Goal: Information Seeking & Learning: Obtain resource

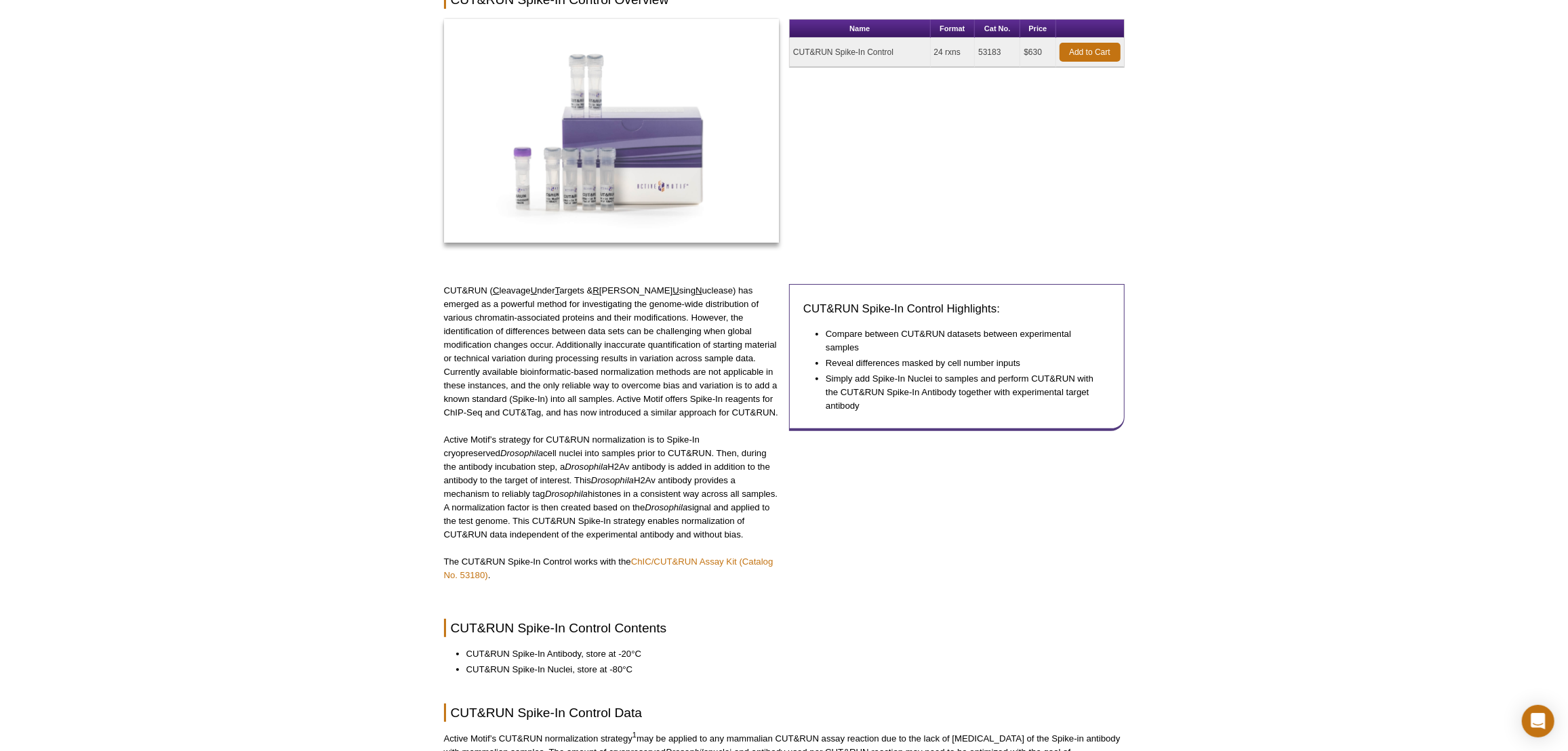
scroll to position [29, 0]
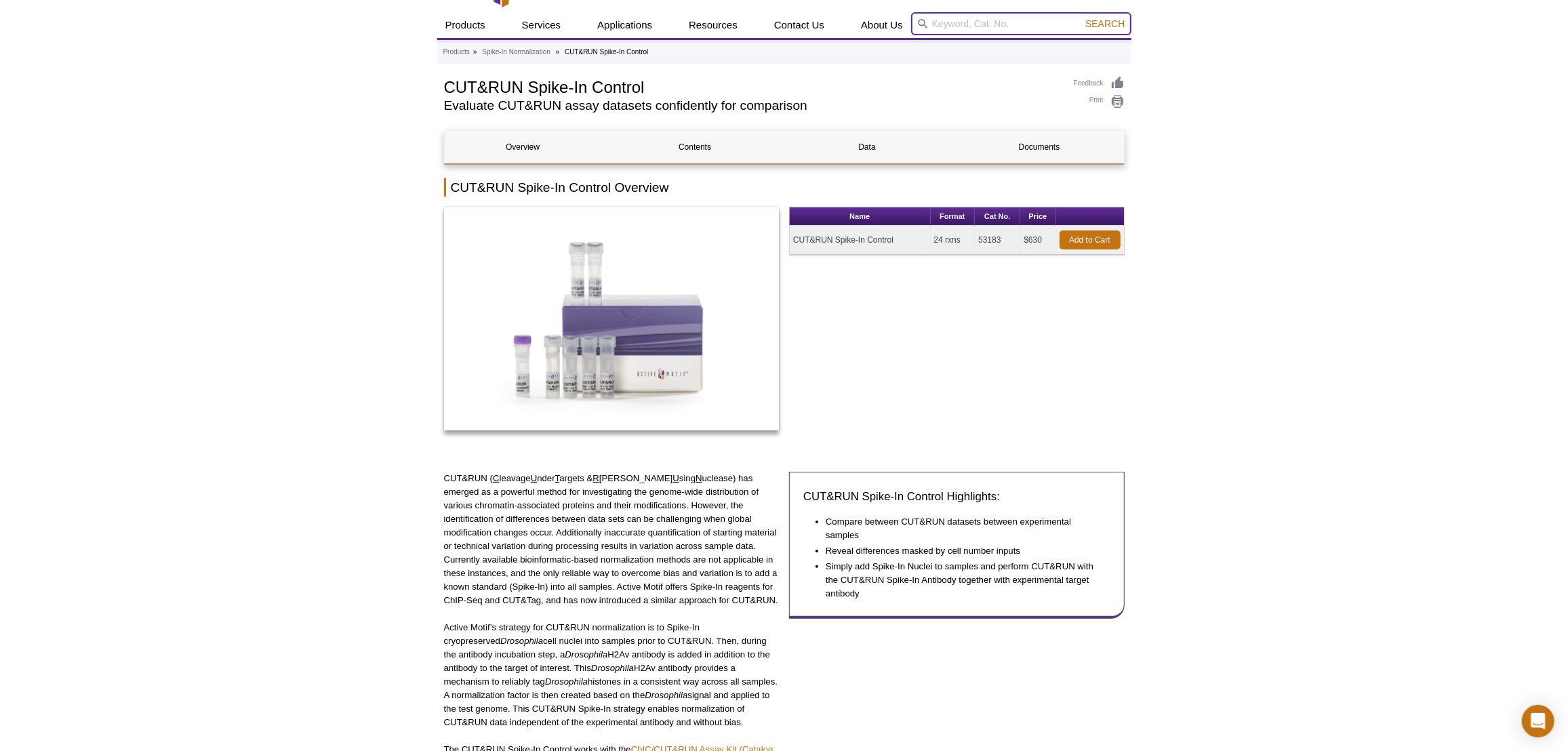
click at [928, 29] on input "search" at bounding box center [1021, 24] width 221 height 23
paste input "Global DNA Methylation assay LINE-1"
type input "Global DNA Methylation assay LINE-1"
click at [1081, 17] on button "Search" at bounding box center [1104, 23] width 47 height 12
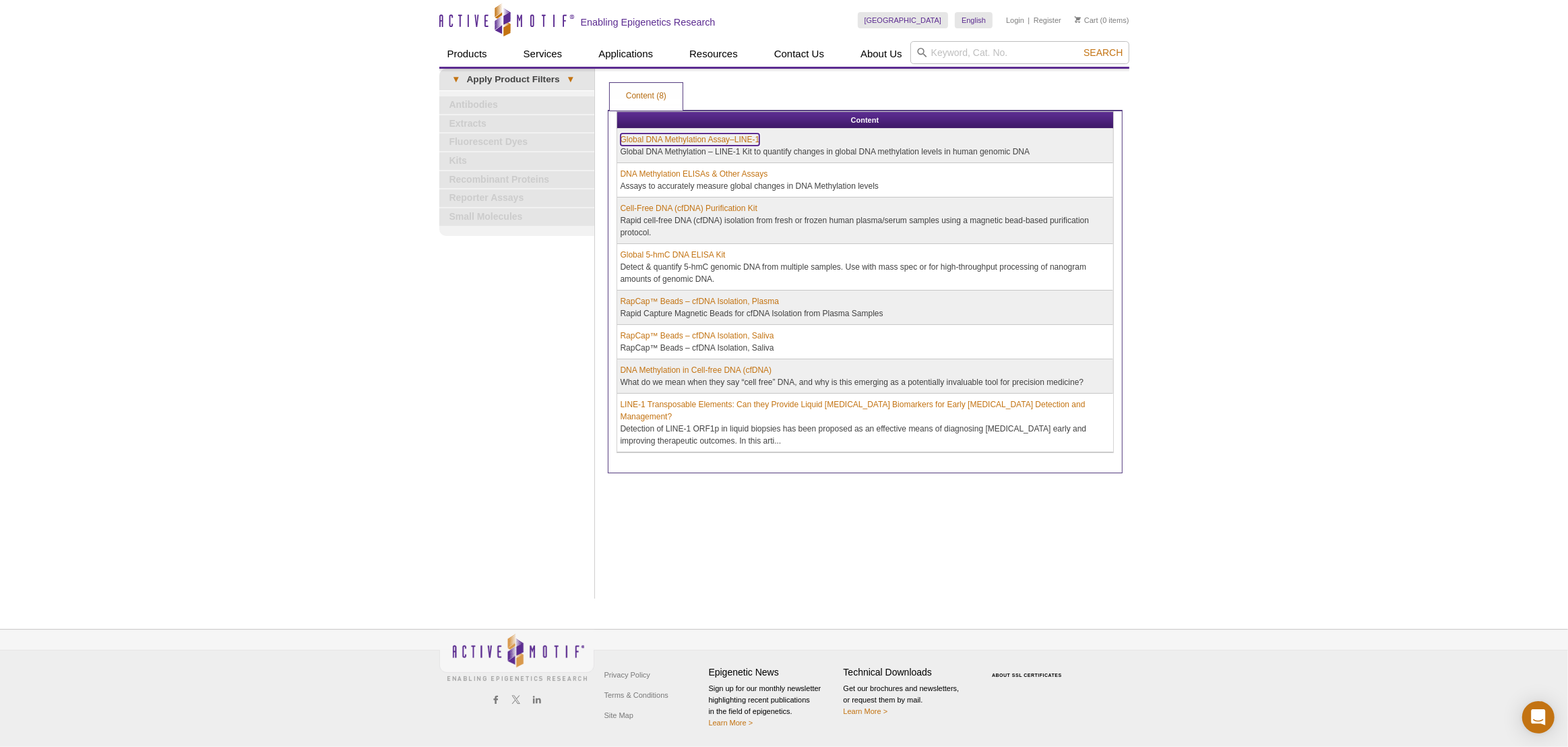
click at [711, 138] on link "Global DNA Methylation Assay–LINE-1" at bounding box center [690, 139] width 140 height 12
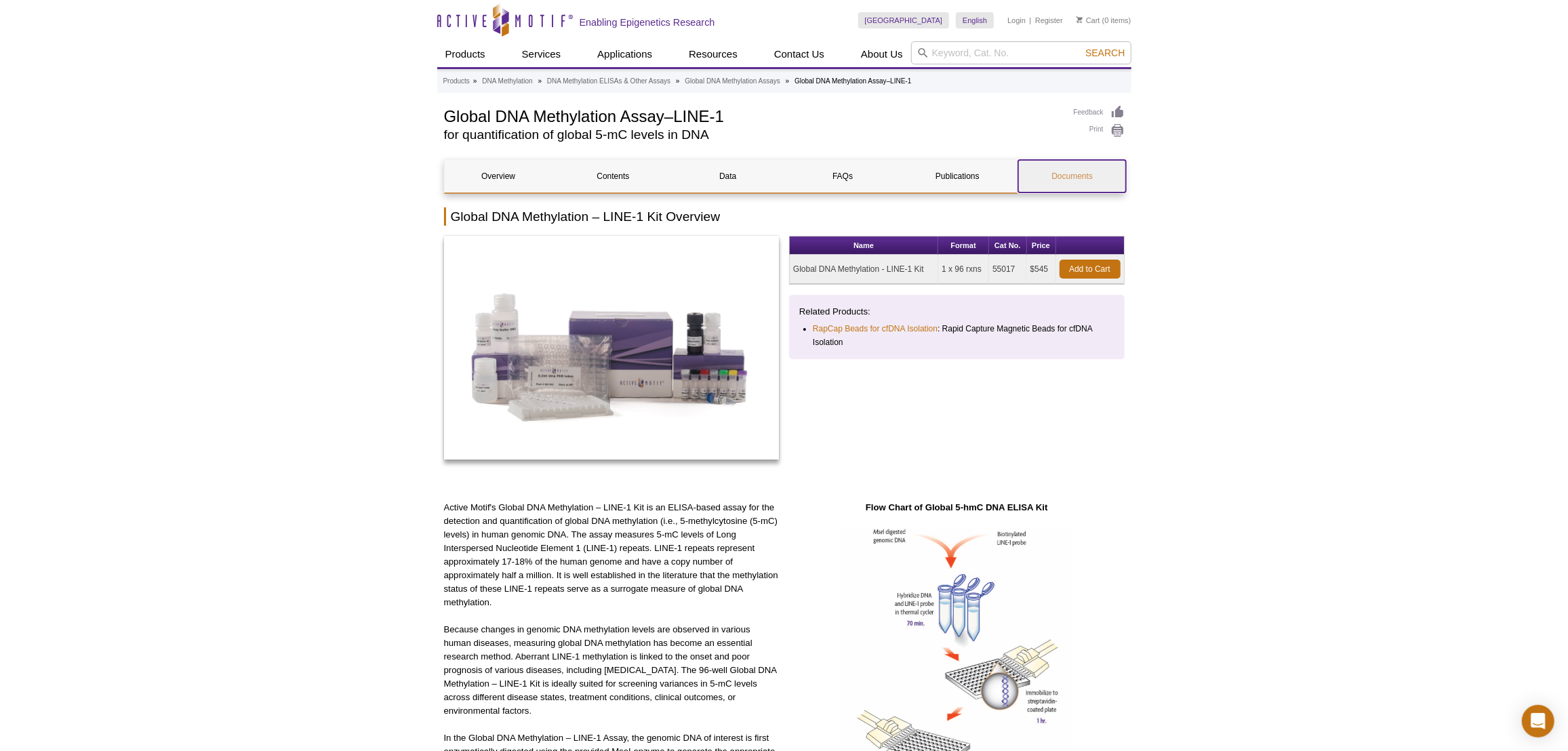
click at [1045, 188] on link "Documents" at bounding box center [1072, 176] width 108 height 33
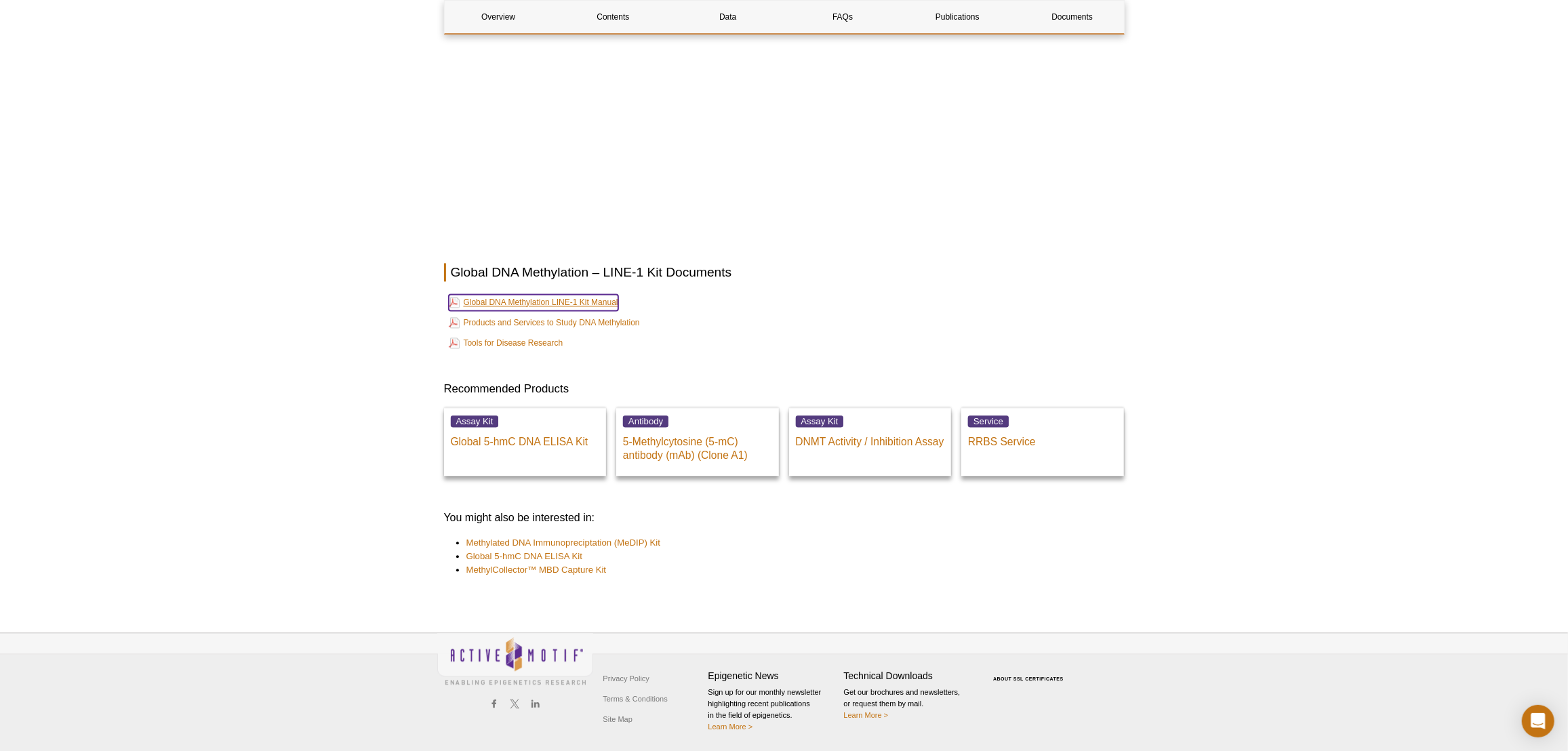
click at [565, 302] on link "Global DNA Methylation LINE-1 Kit Manual" at bounding box center [533, 302] width 170 height 16
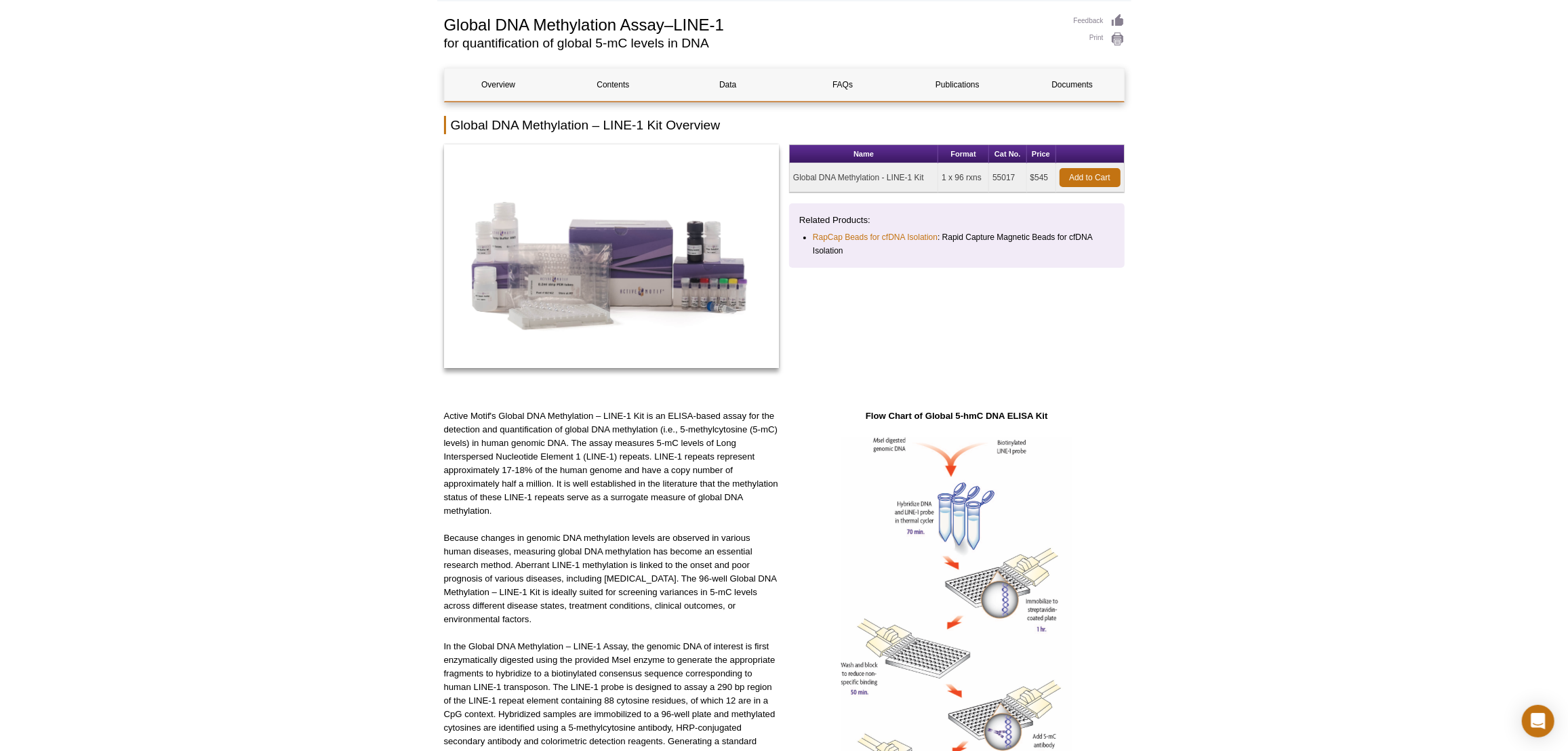
scroll to position [0, 0]
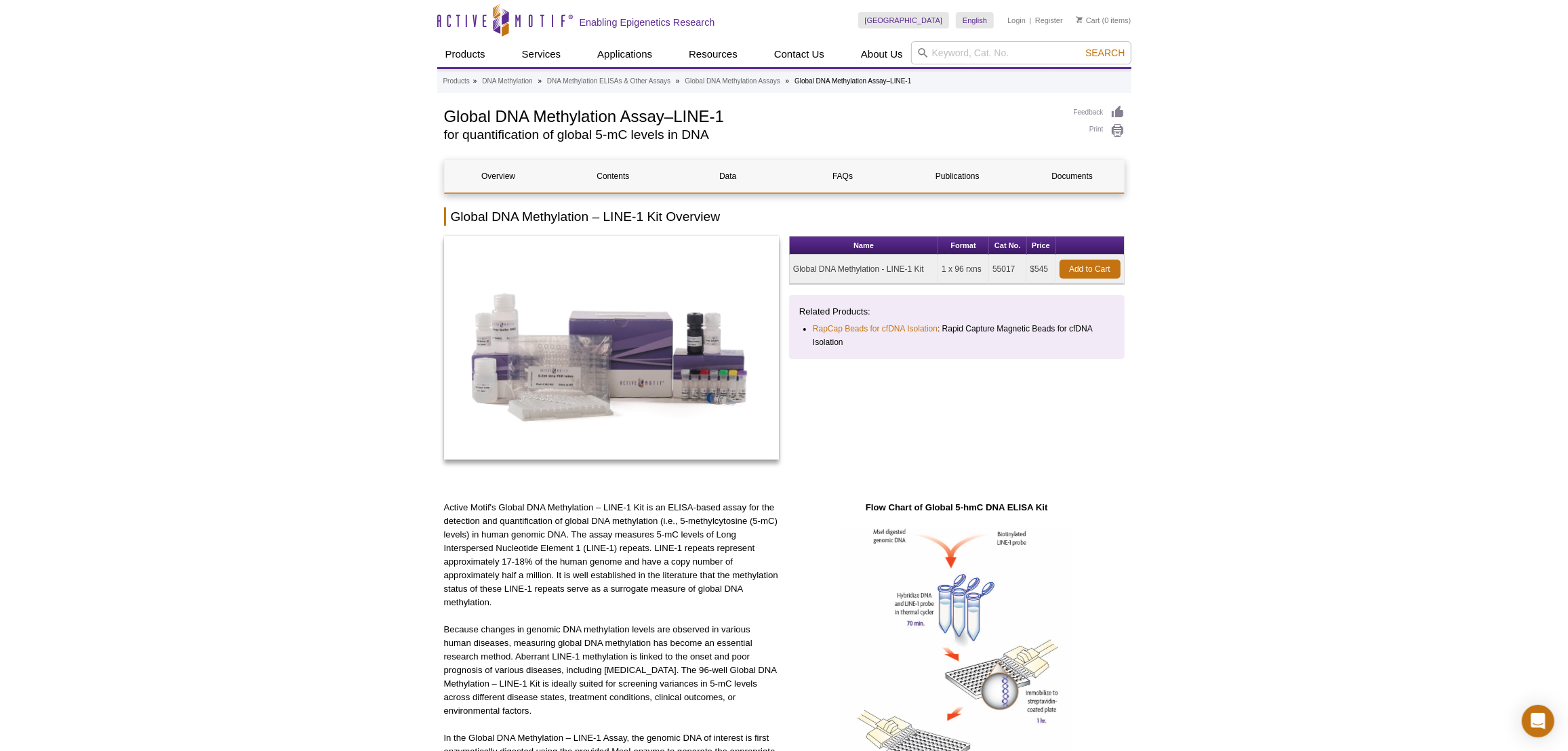
click at [1004, 271] on td "55017" at bounding box center [1007, 269] width 37 height 29
copy td "55017"
click at [1000, 271] on td "55017" at bounding box center [1007, 269] width 37 height 29
click at [1002, 271] on td "55017" at bounding box center [1007, 269] width 37 height 29
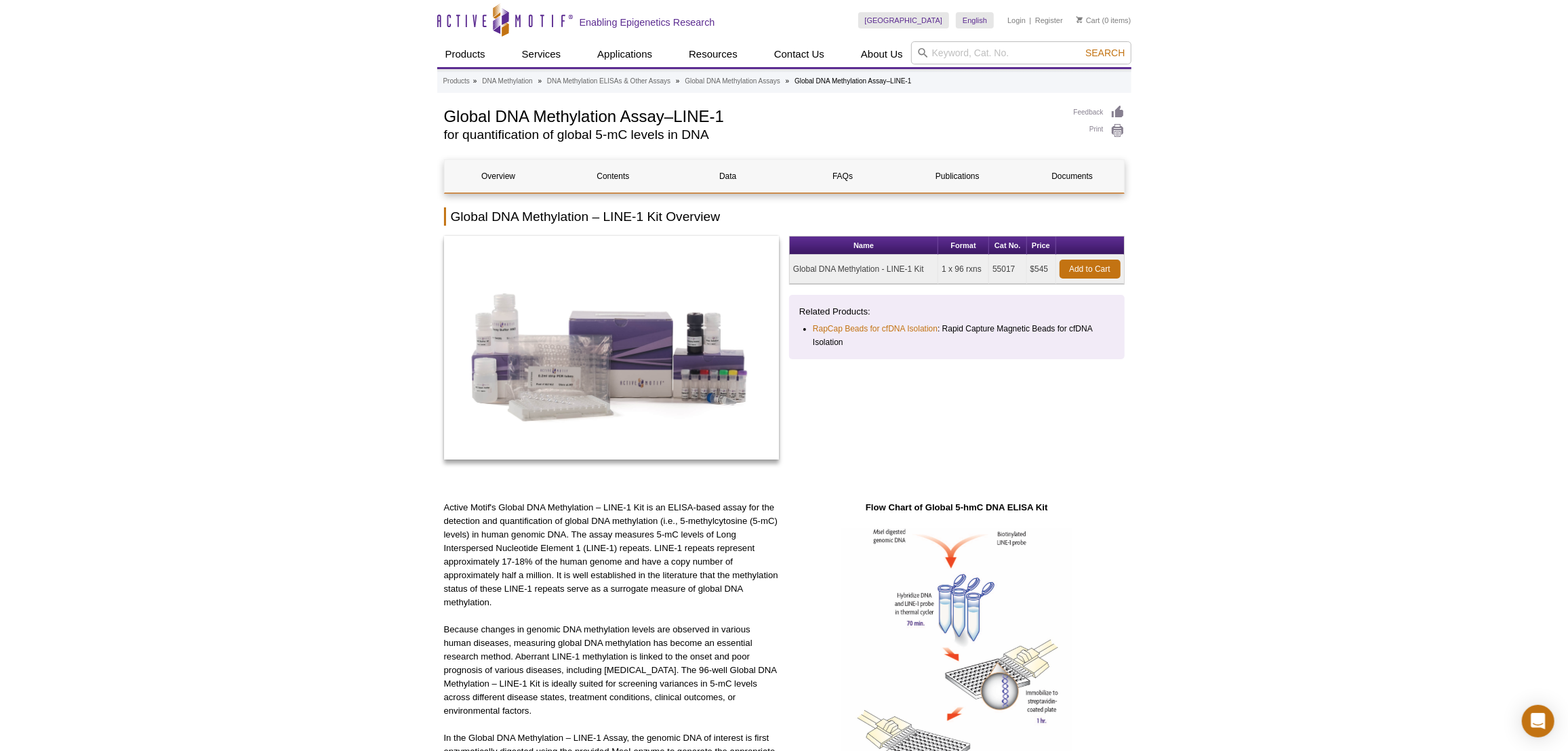
click at [1003, 267] on td "55017" at bounding box center [1007, 269] width 37 height 29
copy td "55017"
